Goal: Transaction & Acquisition: Subscribe to service/newsletter

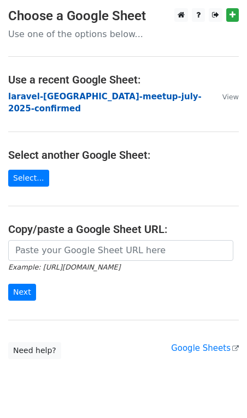
click at [37, 95] on strong "laravel-[GEOGRAPHIC_DATA]-meetup-july-2025-confirmed" at bounding box center [104, 103] width 193 height 22
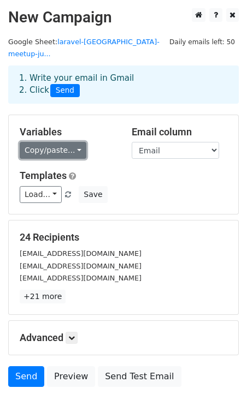
click at [39, 143] on link "Copy/paste..." at bounding box center [53, 150] width 67 height 17
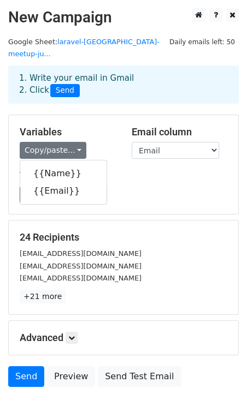
click at [58, 127] on div "Variables Copy/paste... {{Name}} {{Email}}" at bounding box center [67, 142] width 112 height 33
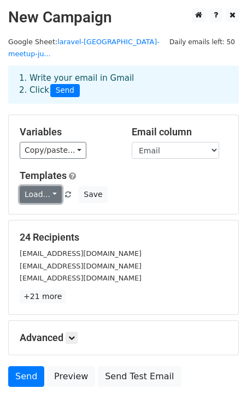
click at [47, 186] on link "Load..." at bounding box center [41, 194] width 42 height 17
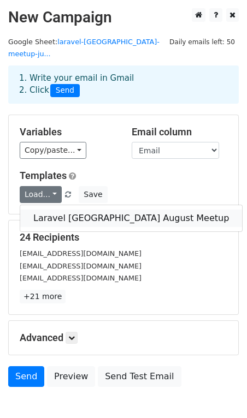
click at [50, 209] on link "Laravel [GEOGRAPHIC_DATA] August Meetup" at bounding box center [130, 217] width 221 height 17
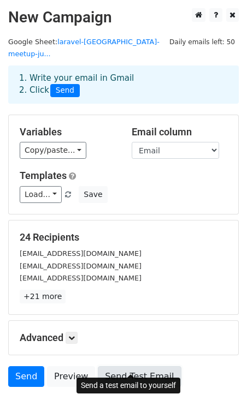
click at [124, 366] on link "Send Test Email" at bounding box center [139, 376] width 83 height 21
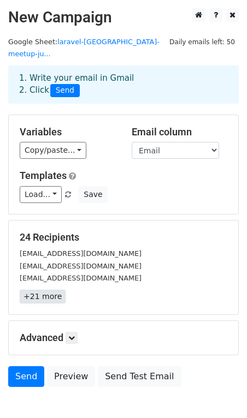
click at [32, 290] on link "+21 more" at bounding box center [43, 297] width 46 height 14
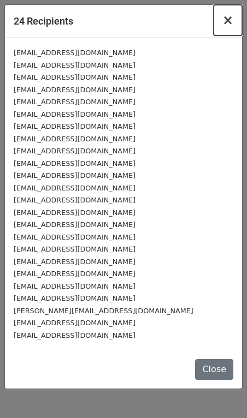
click at [231, 18] on span "×" at bounding box center [227, 20] width 11 height 15
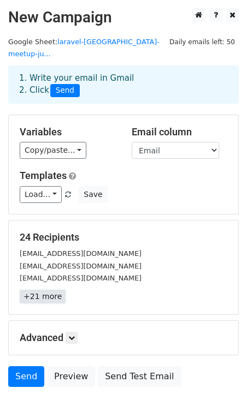
click at [42, 290] on link "+21 more" at bounding box center [43, 297] width 46 height 14
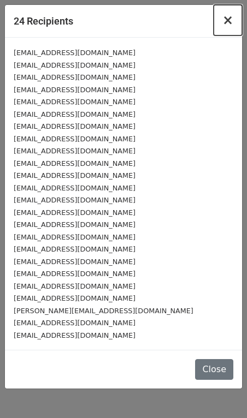
click at [223, 20] on button "×" at bounding box center [227, 20] width 28 height 31
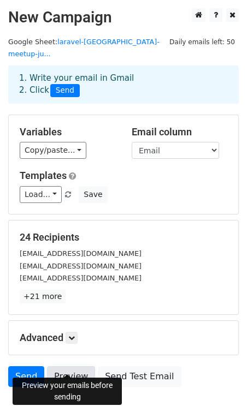
click at [63, 366] on link "Preview" at bounding box center [71, 376] width 48 height 21
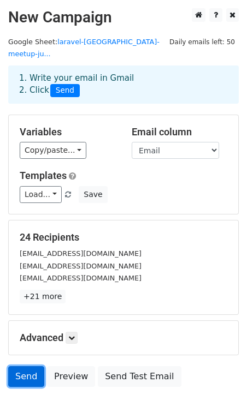
click at [26, 366] on link "Send" at bounding box center [26, 376] width 36 height 21
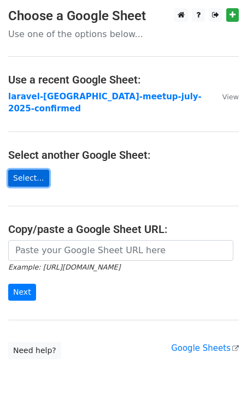
click at [29, 171] on link "Select..." at bounding box center [28, 178] width 41 height 17
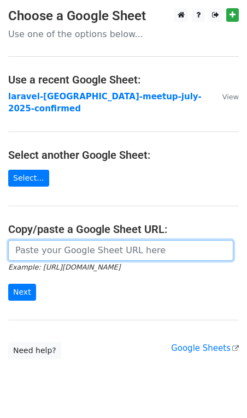
click at [78, 241] on input "url" at bounding box center [120, 250] width 225 height 21
paste input "https://docs.google.com/spreadsheets/d/15ln3gkSBmSdOnZGoNbnxY9Q2fUxGGSUSb6cLwYJ…"
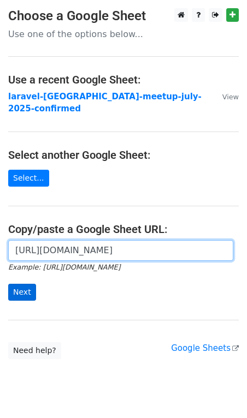
type input "https://docs.google.com/spreadsheets/d/15ln3gkSBmSdOnZGoNbnxY9Q2fUxGGSUSb6cLwYJ…"
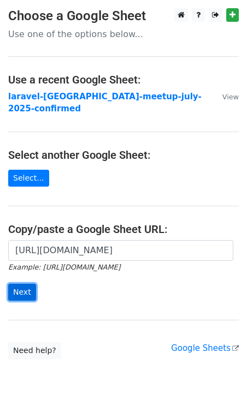
scroll to position [0, 0]
click at [12, 284] on input "Next" at bounding box center [22, 292] width 28 height 17
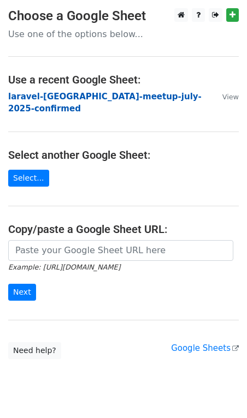
click at [51, 100] on strong "laravel-[GEOGRAPHIC_DATA]-meetup-july-2025-confirmed" at bounding box center [104, 103] width 193 height 22
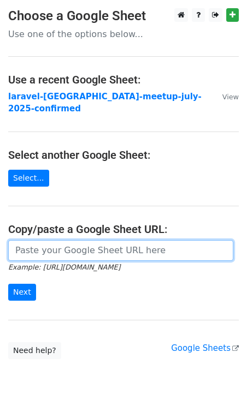
click at [40, 240] on input "url" at bounding box center [120, 250] width 225 height 21
paste input "https://docs.google.com/spreadsheets/d/1pBWsDMU1PykWwmZILGYkKDMNOJWVSJlTSVrOMCV…"
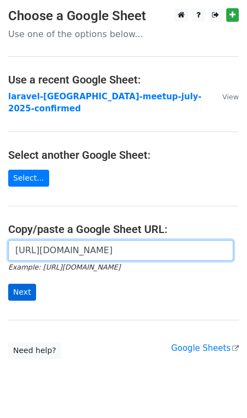
type input "https://docs.google.com/spreadsheets/d/1pBWsDMU1PykWwmZILGYkKDMNOJWVSJlTSVrOMCV…"
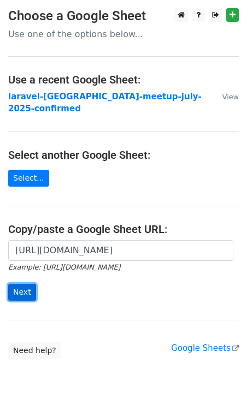
scroll to position [0, 0]
click at [19, 284] on input "Next" at bounding box center [22, 292] width 28 height 17
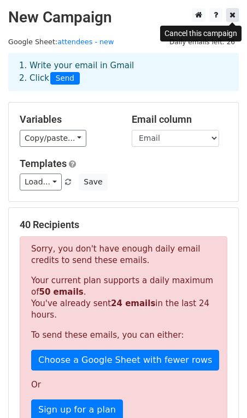
click at [233, 13] on icon at bounding box center [232, 15] width 6 height 8
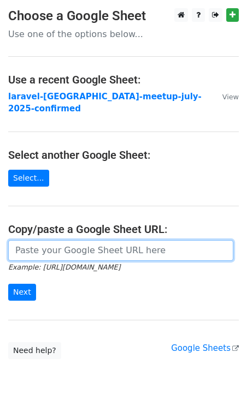
click at [40, 241] on input "url" at bounding box center [120, 250] width 225 height 21
paste input "[URL][DOMAIN_NAME]"
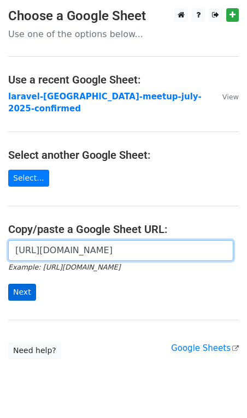
type input "[URL][DOMAIN_NAME]"
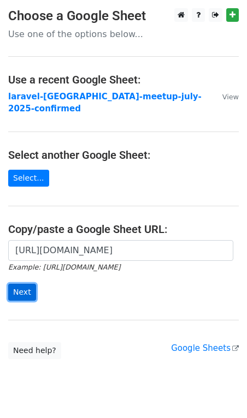
click at [25, 284] on input "Next" at bounding box center [22, 292] width 28 height 17
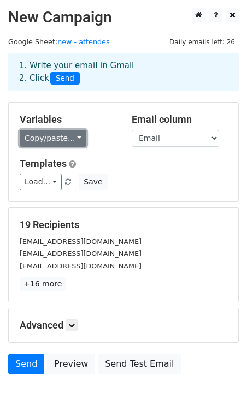
click at [55, 139] on link "Copy/paste..." at bounding box center [53, 138] width 67 height 17
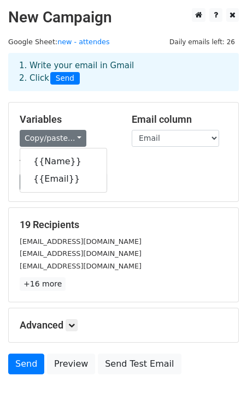
click at [124, 157] on div "Variables Copy/paste... {{Name}} {{Email}} Email column Name Email Templates Lo…" at bounding box center [123, 152] width 229 height 99
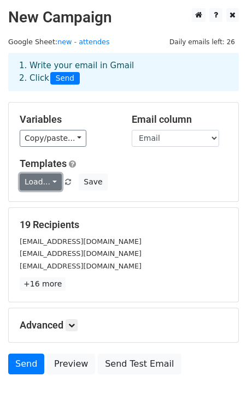
click at [40, 185] on link "Load..." at bounding box center [41, 181] width 42 height 17
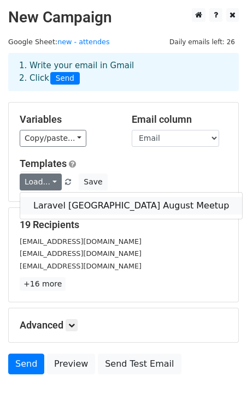
click at [45, 209] on link "Laravel [GEOGRAPHIC_DATA] August Meetup" at bounding box center [130, 205] width 221 height 17
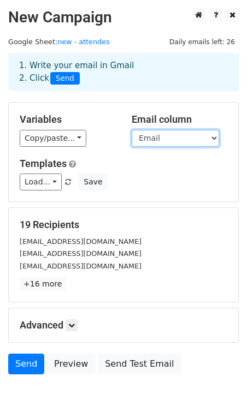
click at [148, 131] on select "Name Email" at bounding box center [174, 138] width 87 height 17
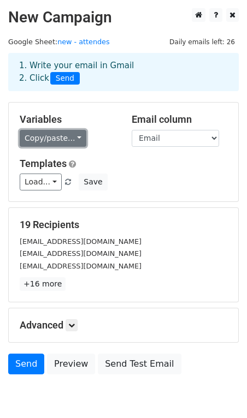
click at [64, 133] on link "Copy/paste..." at bounding box center [53, 138] width 67 height 17
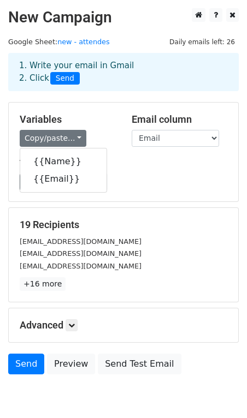
click at [94, 121] on h5 "Variables" at bounding box center [67, 119] width 95 height 12
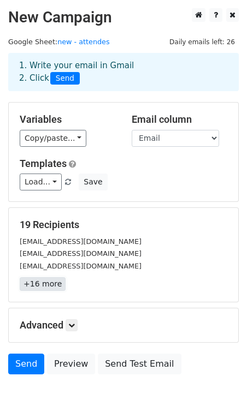
click at [43, 283] on link "+16 more" at bounding box center [43, 284] width 46 height 14
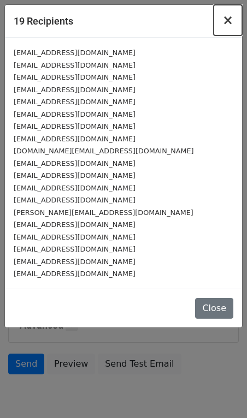
click at [227, 18] on span "×" at bounding box center [227, 20] width 11 height 15
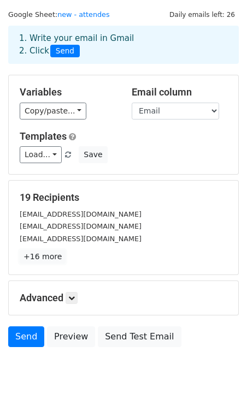
scroll to position [23, 0]
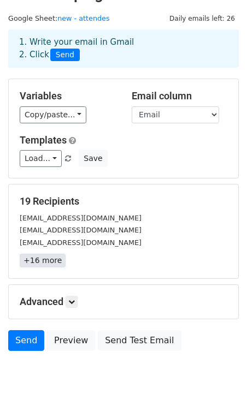
click at [51, 264] on link "+16 more" at bounding box center [43, 261] width 46 height 14
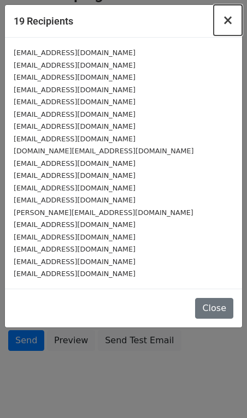
click at [225, 17] on span "×" at bounding box center [227, 20] width 11 height 15
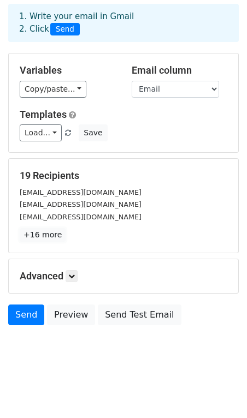
scroll to position [0, 0]
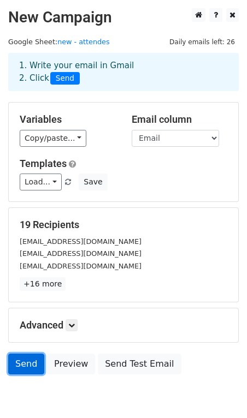
click at [26, 365] on link "Send" at bounding box center [26, 363] width 36 height 21
